Goal: Task Accomplishment & Management: Manage account settings

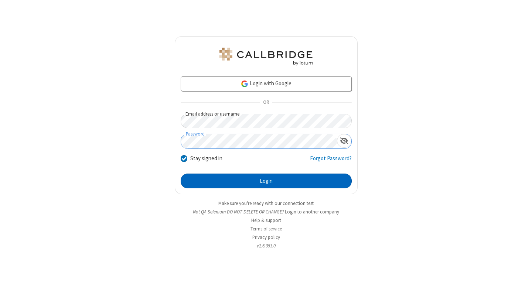
click at [266, 181] on button "Login" at bounding box center [266, 181] width 171 height 15
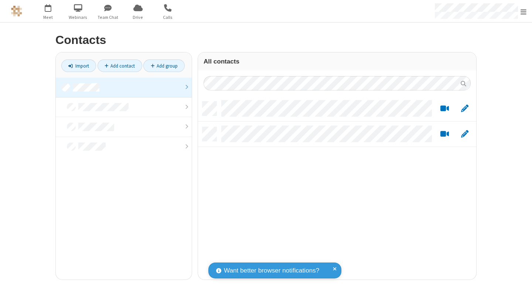
scroll to position [178, 273]
click at [124, 87] on link at bounding box center [124, 88] width 136 height 20
click at [120, 66] on link "Add contact" at bounding box center [120, 65] width 45 height 13
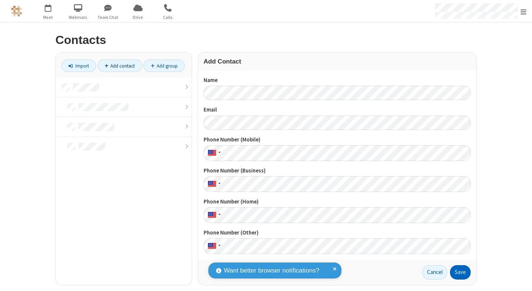
click at [457, 273] on button "Save" at bounding box center [460, 272] width 21 height 15
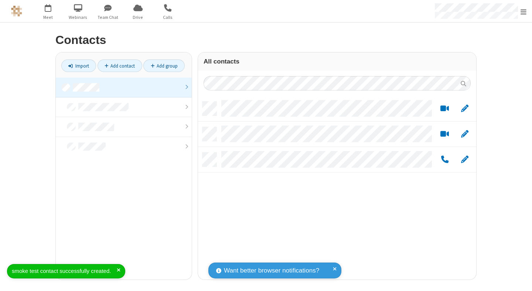
scroll to position [178, 273]
